Goal: Answer question/provide support: Share knowledge or assist other users

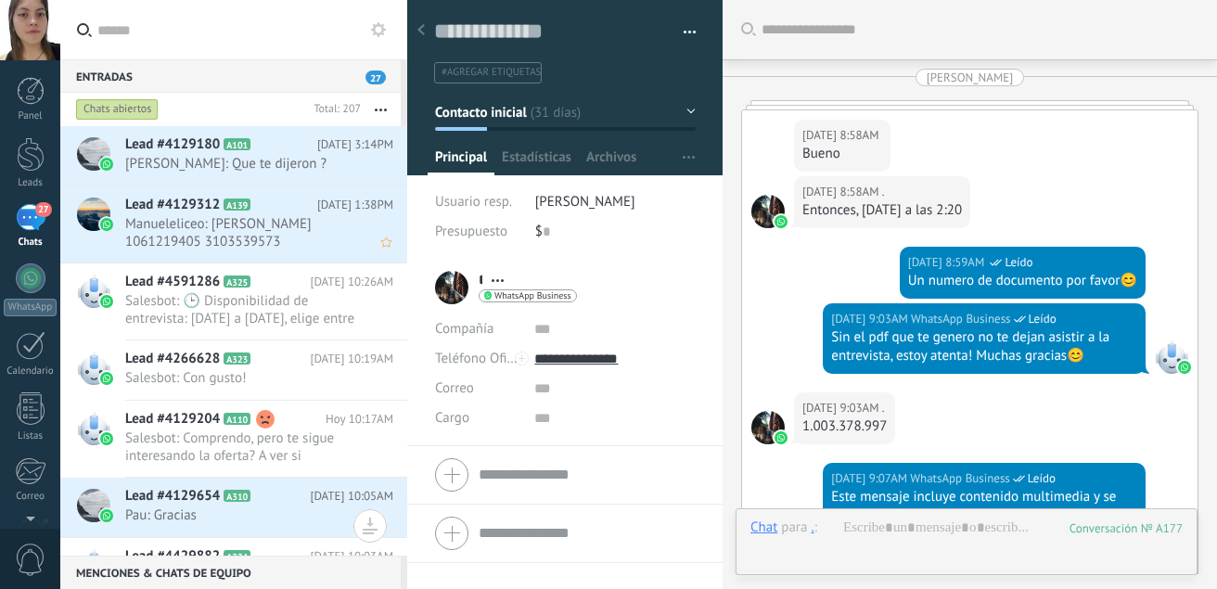
click at [281, 229] on span "Manueleliceo: [PERSON_NAME] 1061219405 3103539573 [EMAIL_ADDRESS][DOMAIN_NAME] …" at bounding box center [241, 232] width 233 height 35
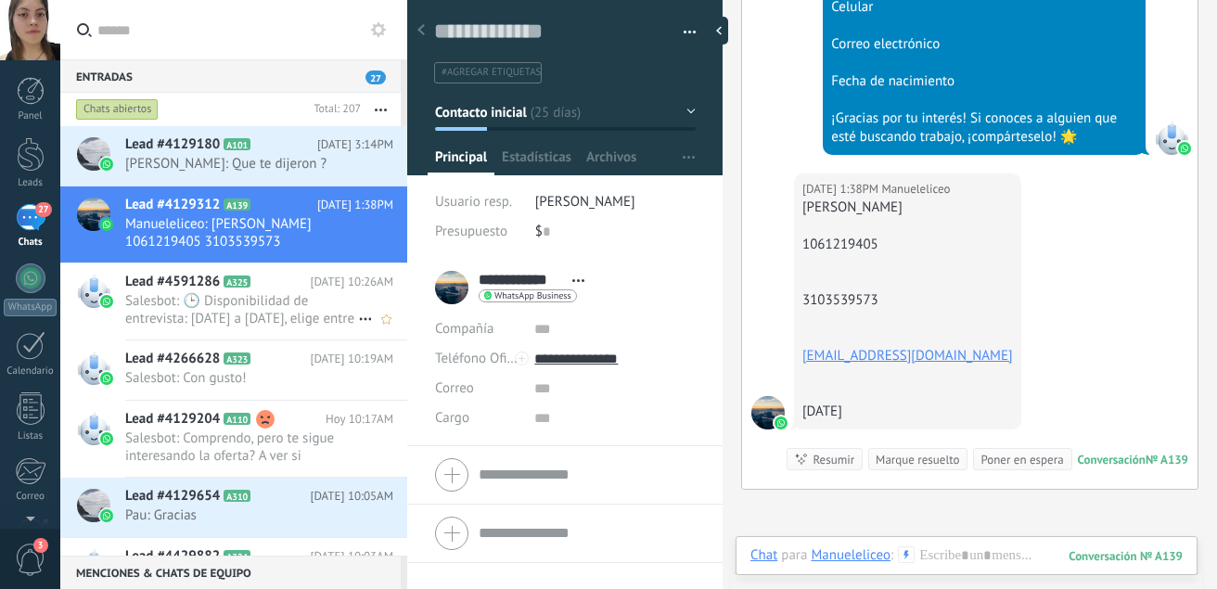
scroll to position [6500, 0]
click at [286, 506] on span "Pau: Gracias" at bounding box center [241, 515] width 233 height 18
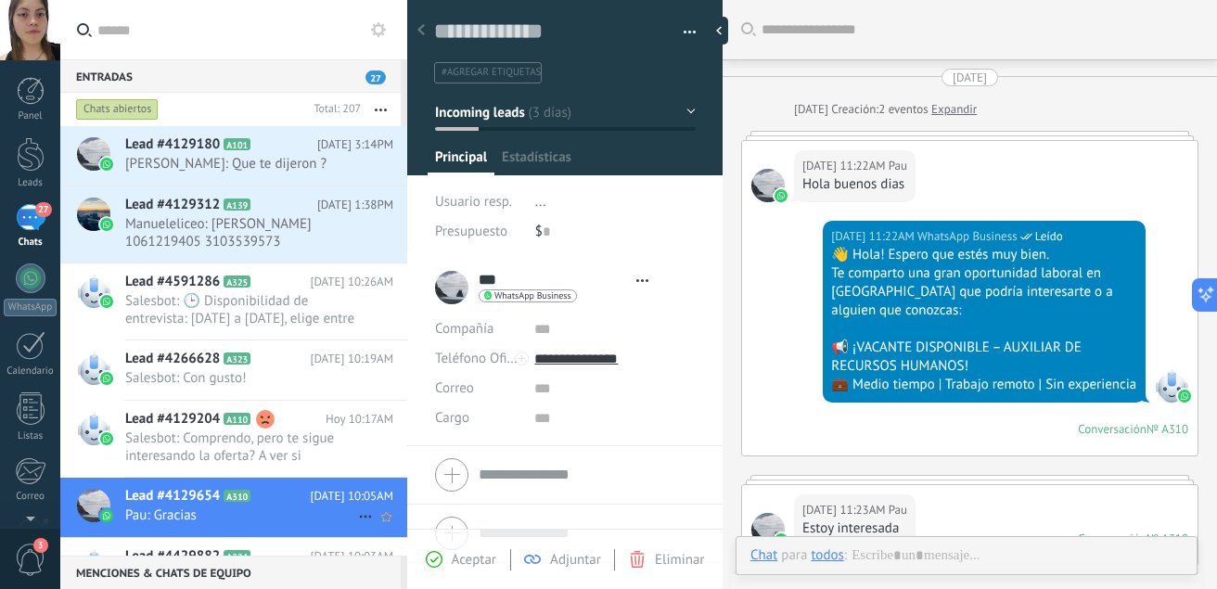
type textarea "**********"
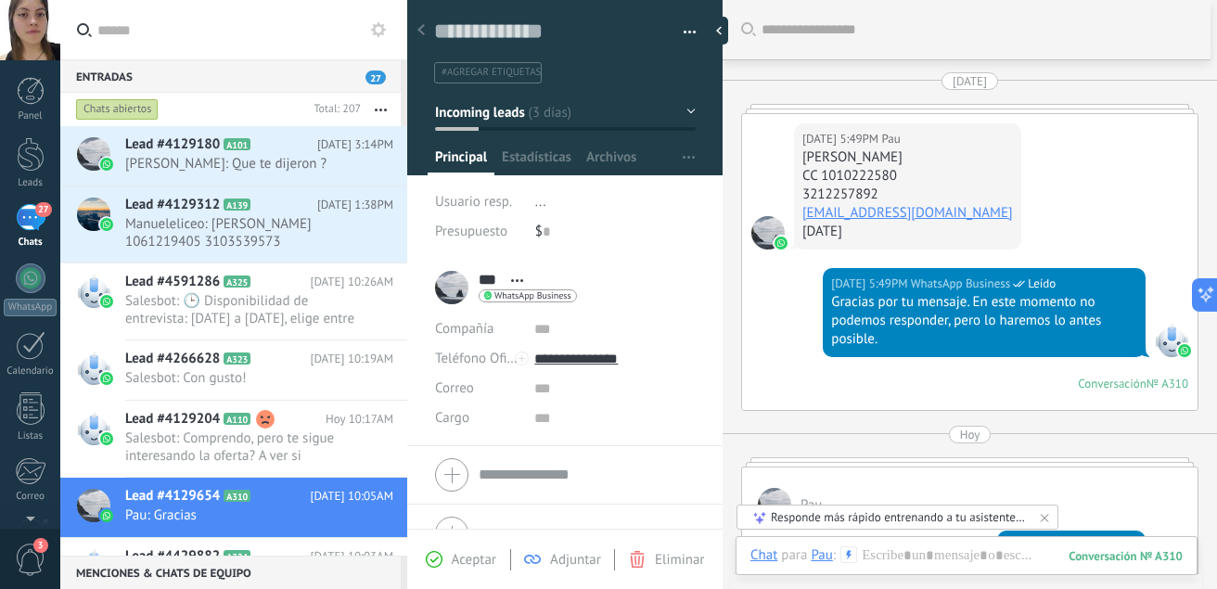
scroll to position [1579, 0]
drag, startPoint x: 954, startPoint y: 157, endPoint x: 803, endPoint y: 163, distance: 151.3
click at [803, 163] on div "[PERSON_NAME]" at bounding box center [907, 158] width 211 height 19
copy div "[PERSON_NAME]"
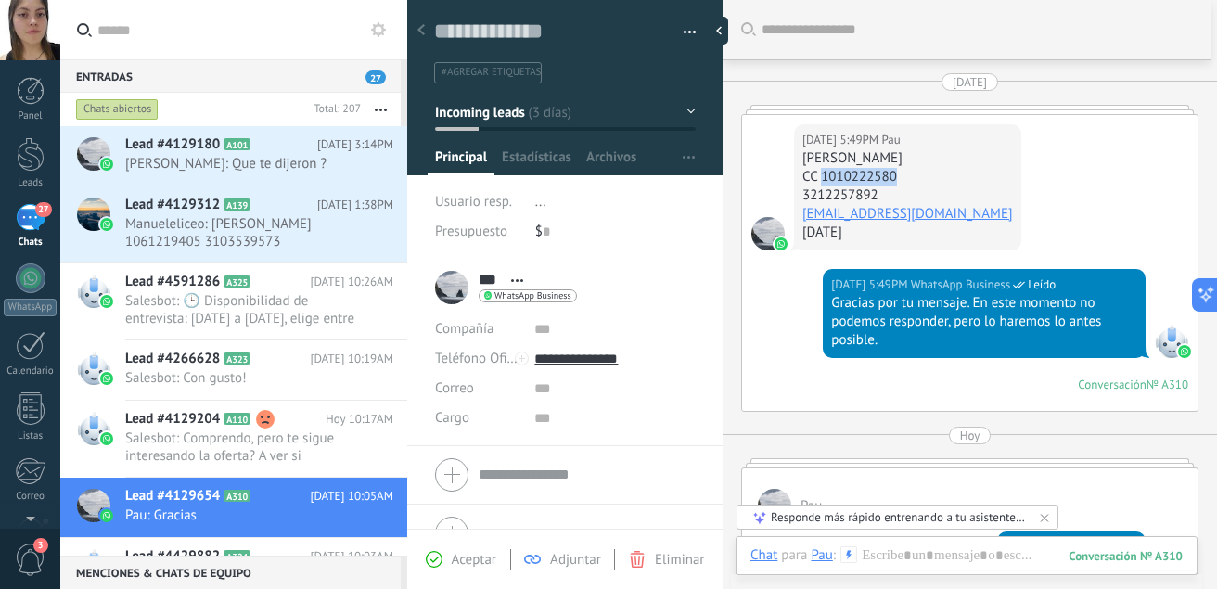
drag, startPoint x: 903, startPoint y: 172, endPoint x: 820, endPoint y: 177, distance: 82.7
click at [820, 177] on div "CC 1010222580" at bounding box center [907, 177] width 211 height 19
copy div "1010222580"
drag, startPoint x: 879, startPoint y: 194, endPoint x: 788, endPoint y: 192, distance: 91.8
click at [788, 192] on div "[DATE] 5:49PM [PERSON_NAME] CC 1010222580 3212257892 [EMAIL_ADDRESS][DOMAIN_NAM…" at bounding box center [969, 192] width 455 height 154
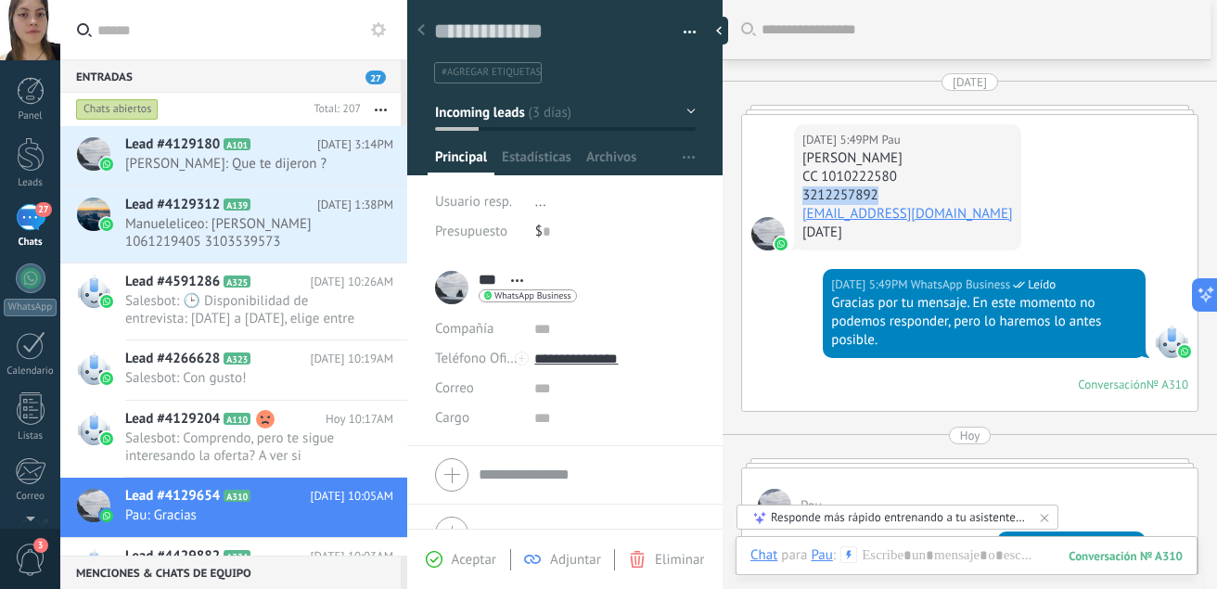
copy div "3212257892"
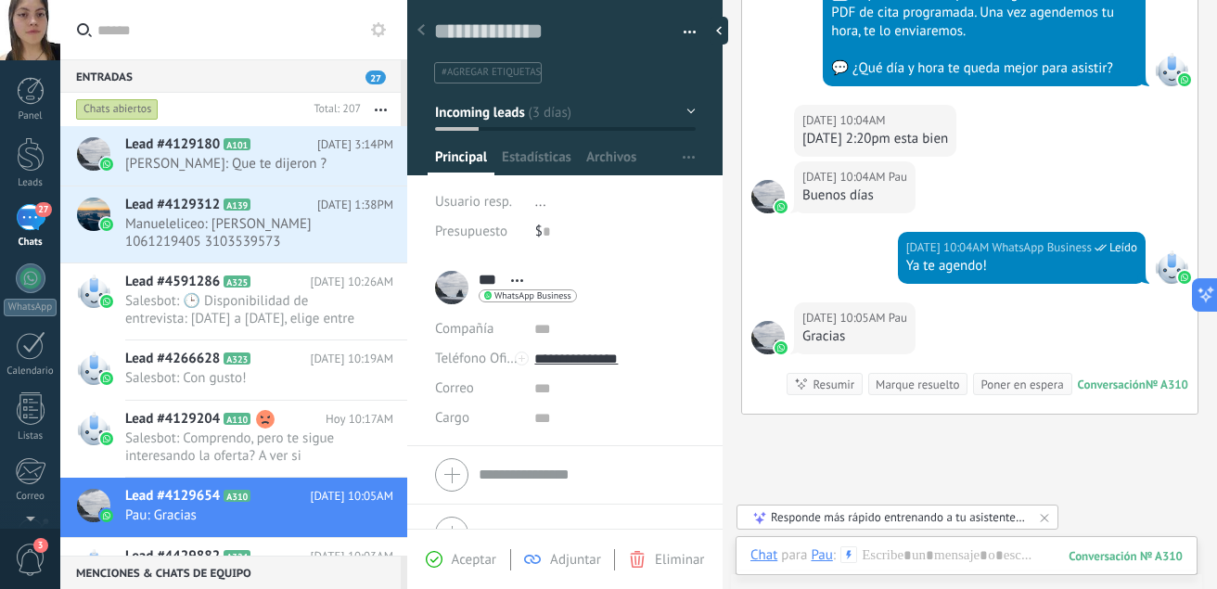
scroll to position [2375, 0]
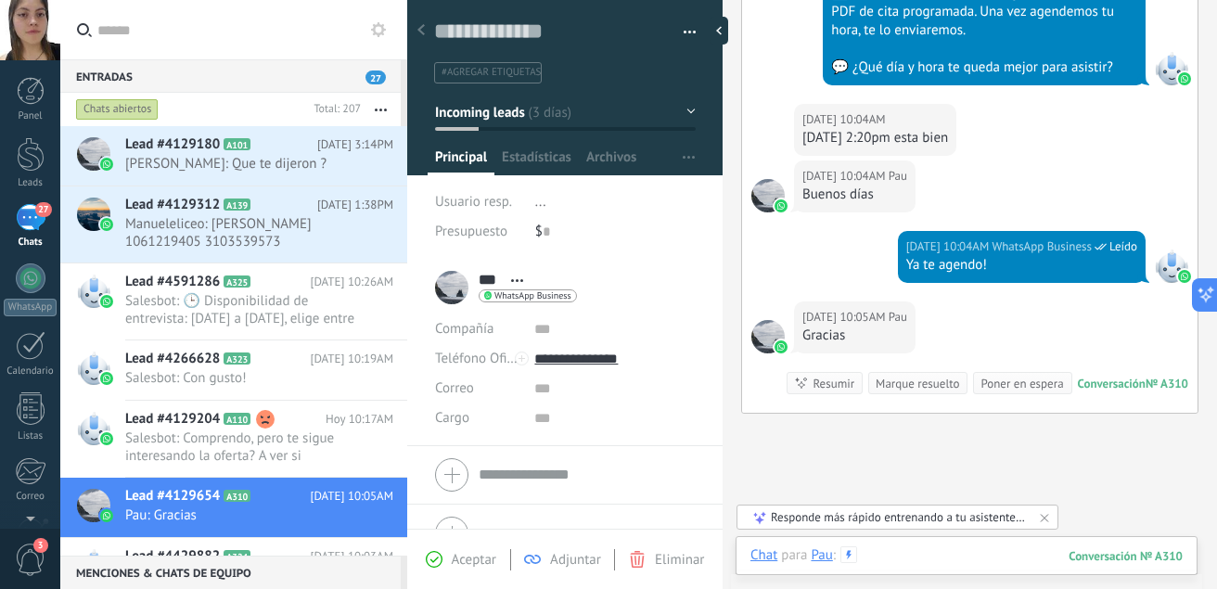
click at [878, 559] on div at bounding box center [966, 574] width 432 height 56
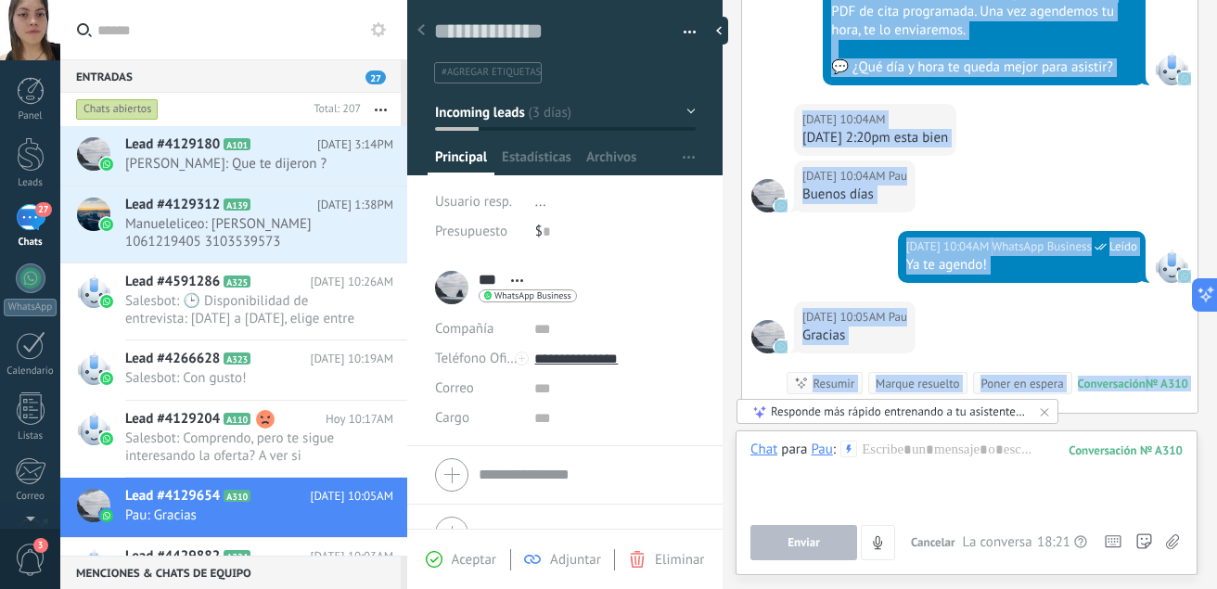
click at [1170, 540] on use at bounding box center [1172, 541] width 13 height 15
click at [0, 0] on input "file" at bounding box center [0, 0] width 0 height 0
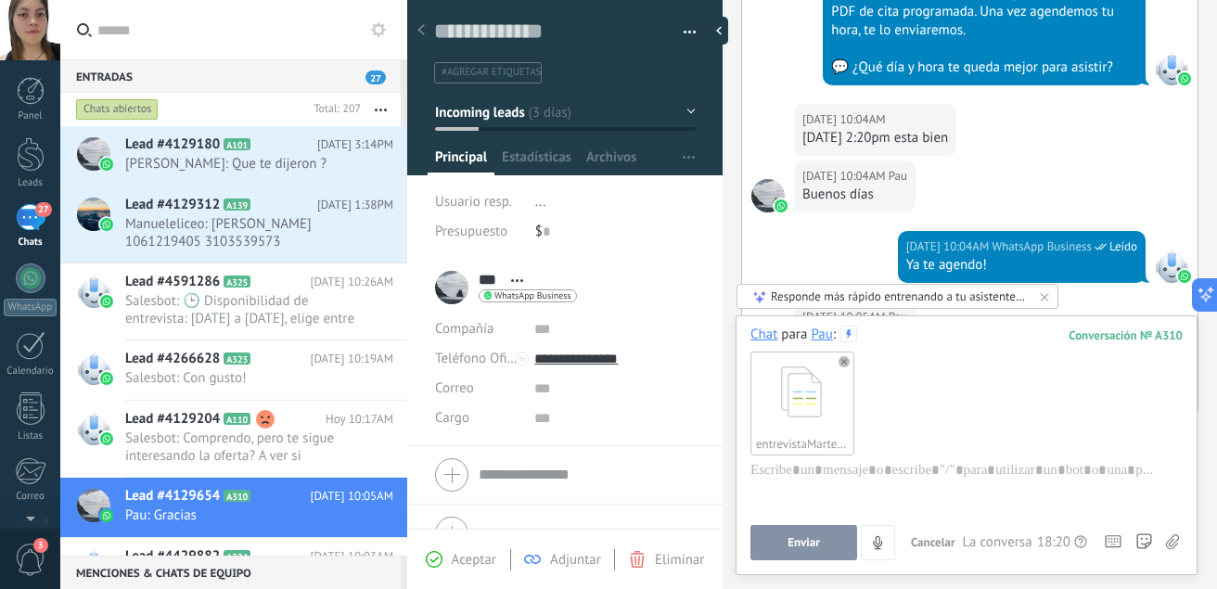
click at [799, 550] on button "Enviar" at bounding box center [803, 542] width 107 height 35
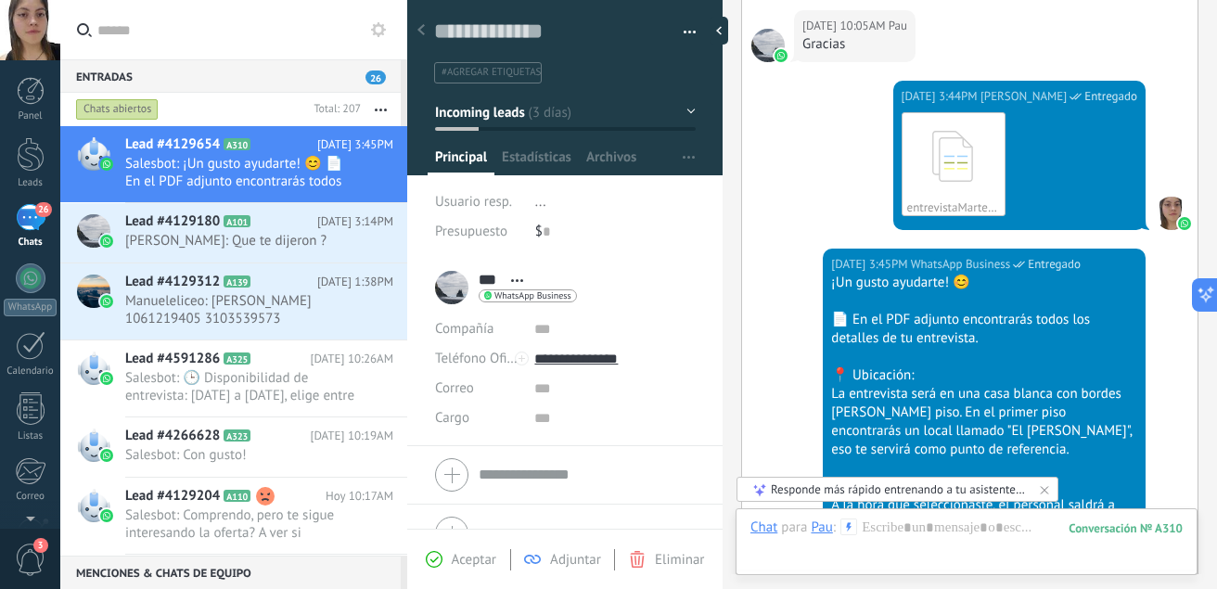
scroll to position [3182, 0]
